Goal: Information Seeking & Learning: Learn about a topic

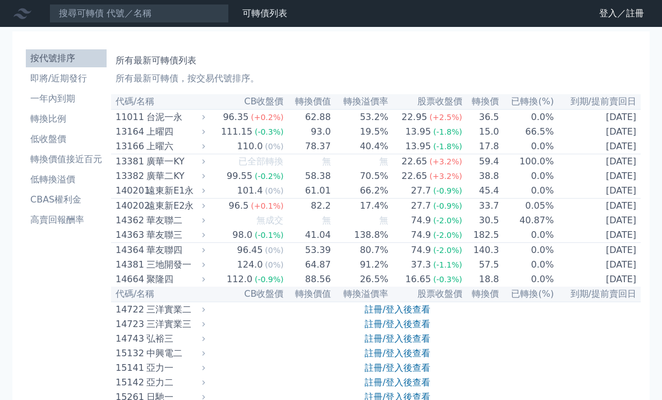
click at [54, 224] on li "高賣回報酬率" at bounding box center [66, 219] width 81 height 13
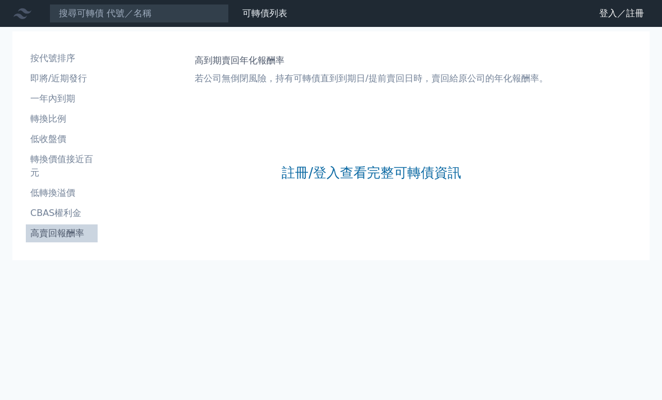
click at [63, 58] on li "按代號排序" at bounding box center [62, 58] width 72 height 13
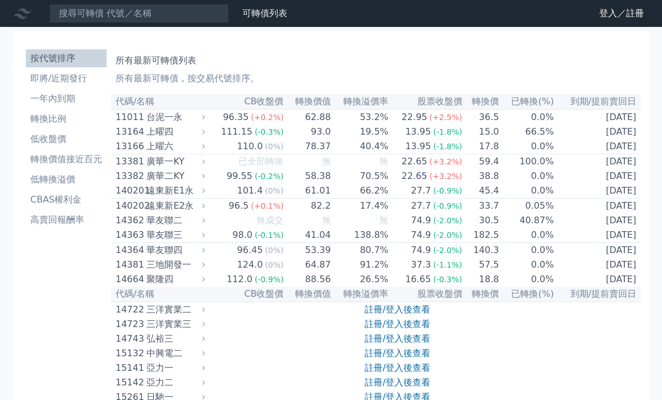
click at [70, 85] on li "即將/近期發行" at bounding box center [66, 78] width 81 height 13
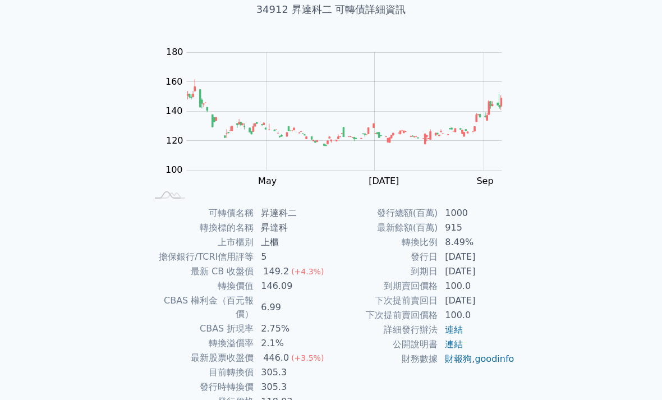
scroll to position [84, 0]
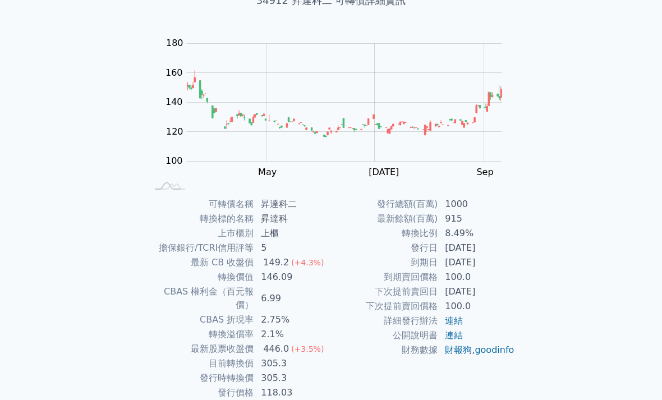
click at [455, 335] on link "連結" at bounding box center [454, 335] width 18 height 11
